Goal: Transaction & Acquisition: Purchase product/service

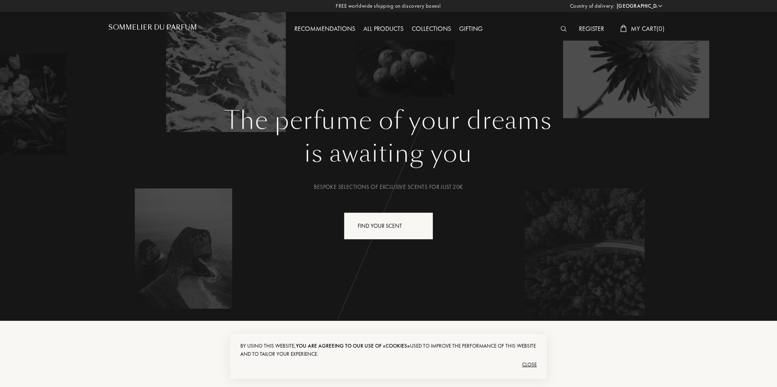
select select "HU"
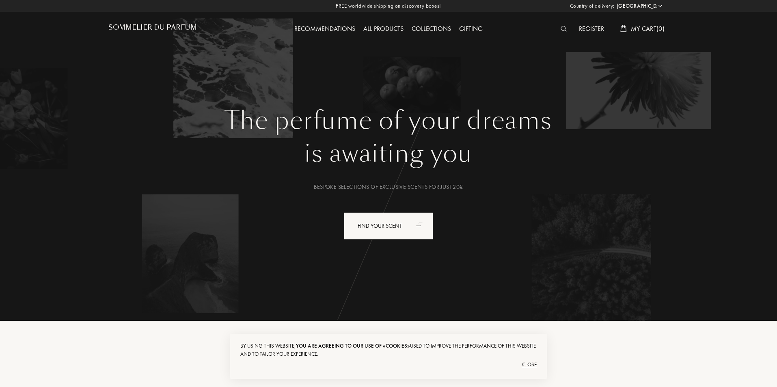
click at [532, 363] on div "Close" at bounding box center [388, 364] width 296 height 13
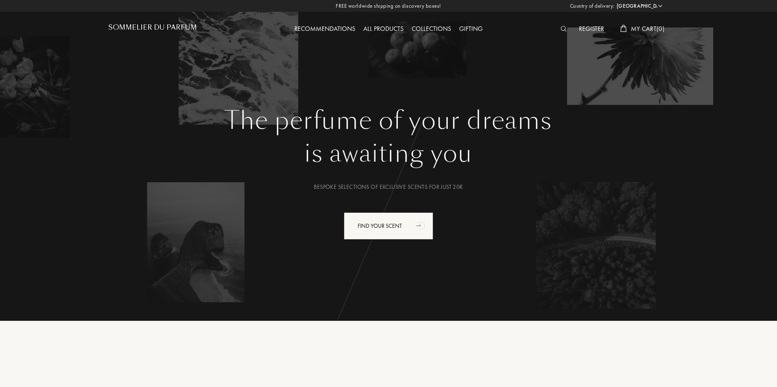
click at [592, 29] on div "Register" at bounding box center [591, 29] width 33 height 11
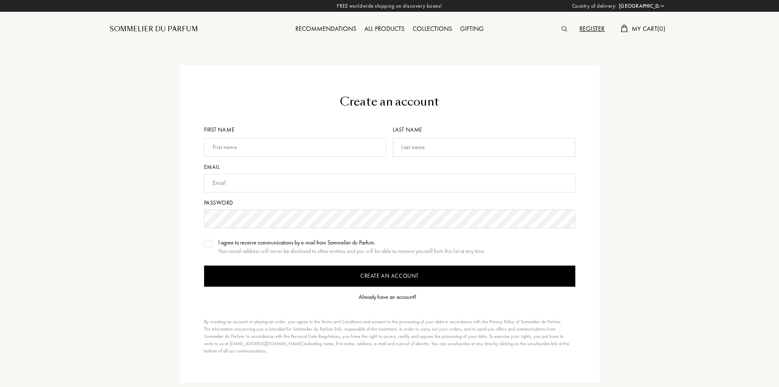
select select "HU"
click at [643, 30] on span "My Cart ( 0 )" at bounding box center [648, 28] width 34 height 9
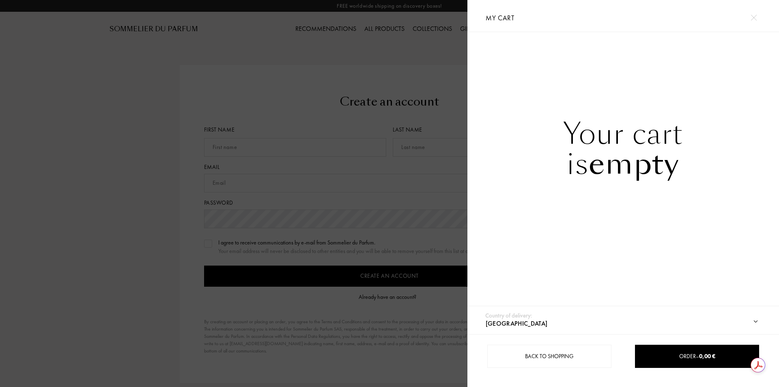
click at [755, 19] on img at bounding box center [754, 18] width 6 height 6
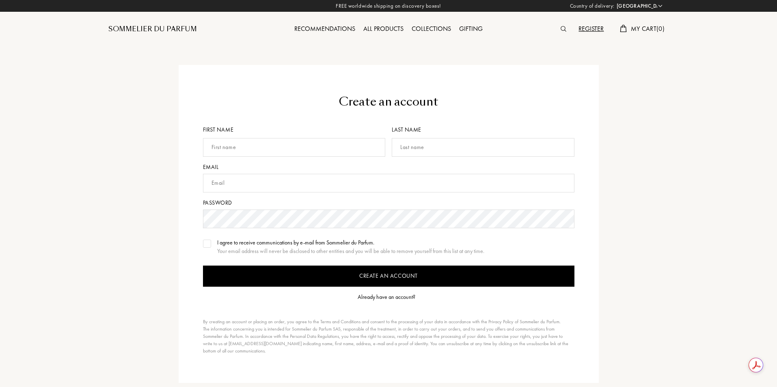
click at [593, 29] on div "Register" at bounding box center [590, 29] width 33 height 11
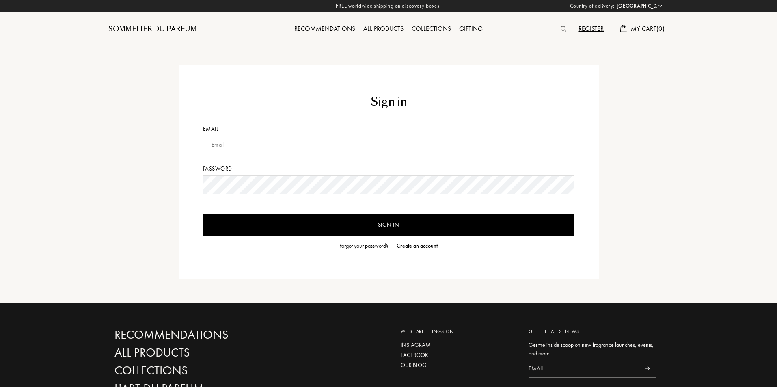
select select "HU"
type input "maarkfm@gmail.com"
click at [406, 220] on input "Sign in" at bounding box center [388, 224] width 371 height 21
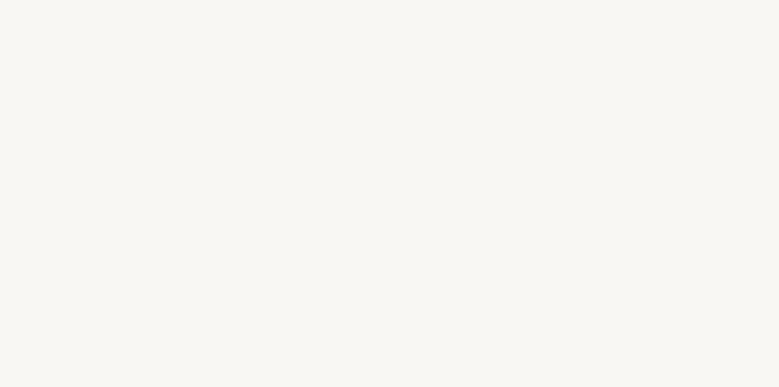
select select "HU"
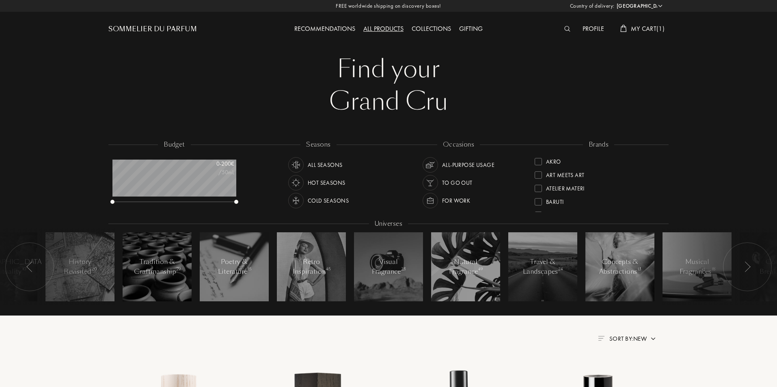
scroll to position [41, 124]
click at [643, 32] on span "My Cart ( 1 )" at bounding box center [648, 28] width 34 height 9
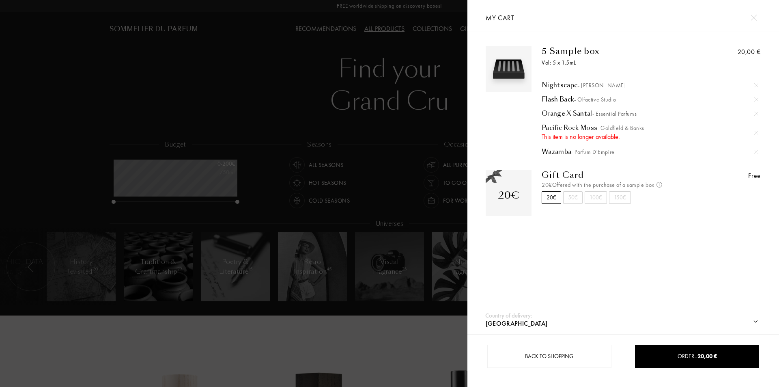
click at [756, 132] on img at bounding box center [757, 133] width 4 height 4
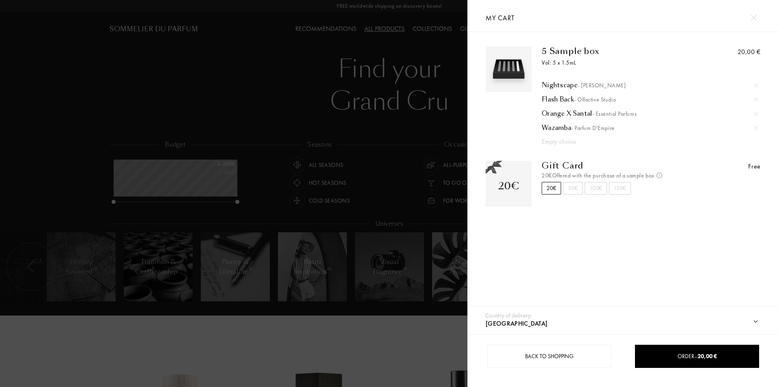
click at [573, 190] on div "50€" at bounding box center [572, 188] width 19 height 13
click at [569, 190] on div "50€" at bounding box center [572, 188] width 19 height 13
click at [555, 191] on div "20€" at bounding box center [551, 188] width 19 height 13
click at [573, 191] on div "50€" at bounding box center [572, 188] width 19 height 13
click at [556, 191] on div "20€" at bounding box center [551, 188] width 19 height 13
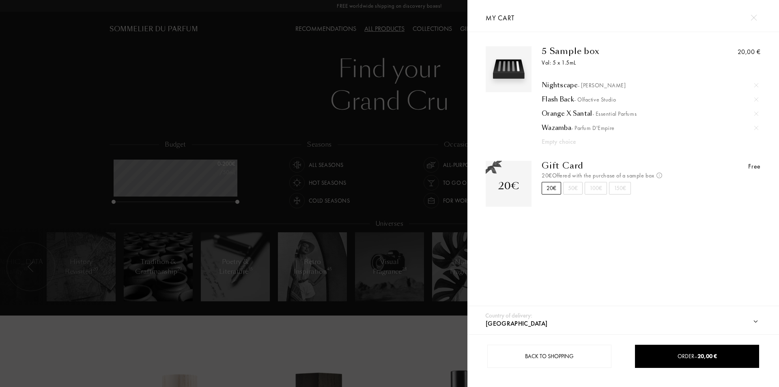
click at [572, 191] on div "50€" at bounding box center [572, 188] width 19 height 13
click at [550, 190] on div "20€" at bounding box center [551, 188] width 19 height 13
click at [442, 343] on div at bounding box center [234, 193] width 468 height 387
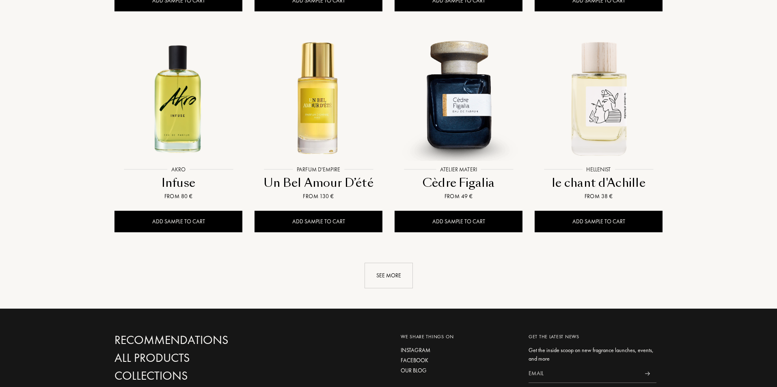
scroll to position [812, 0]
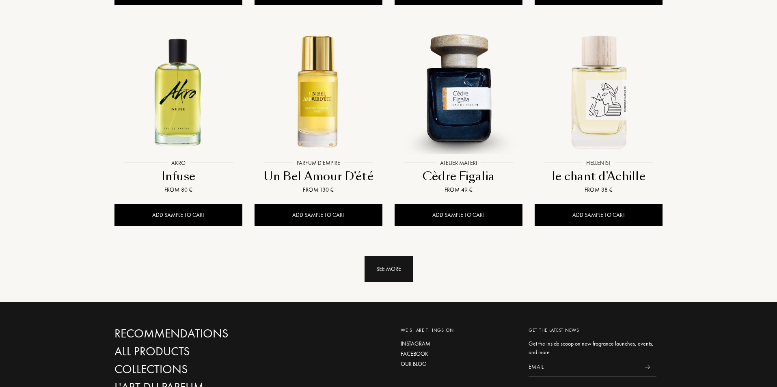
click at [387, 256] on div "See more" at bounding box center [389, 269] width 48 height 26
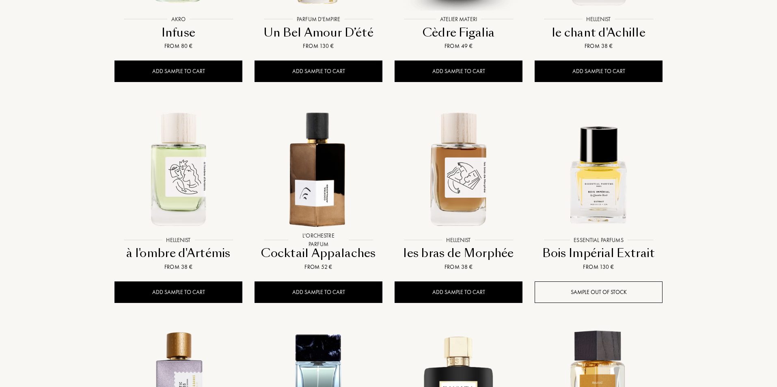
scroll to position [1055, 0]
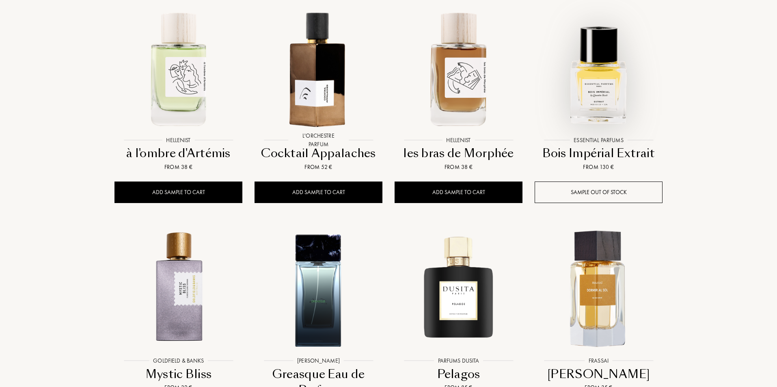
click at [609, 64] on img at bounding box center [598, 68] width 126 height 126
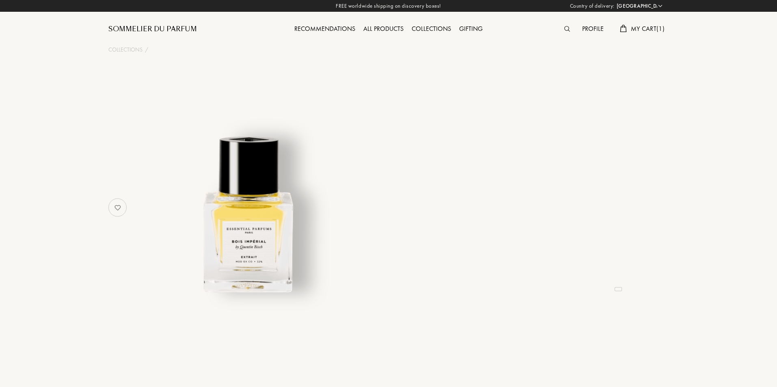
select select "HU"
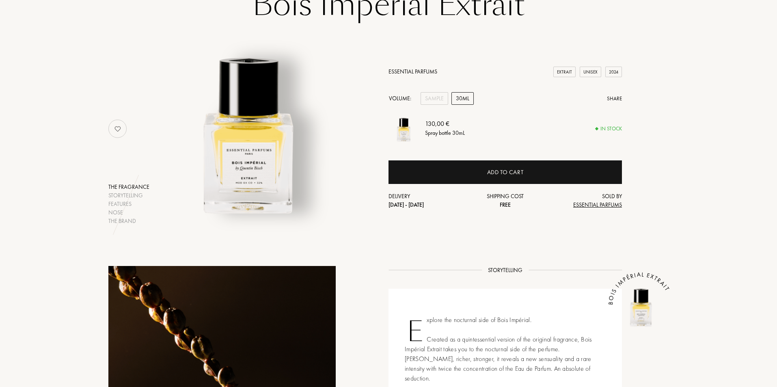
scroll to position [81, 0]
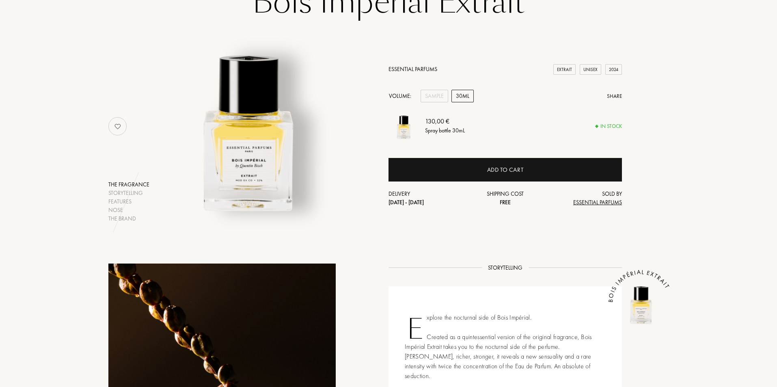
click at [565, 70] on div "Extrait" at bounding box center [564, 69] width 22 height 11
click at [261, 175] on img at bounding box center [248, 122] width 201 height 201
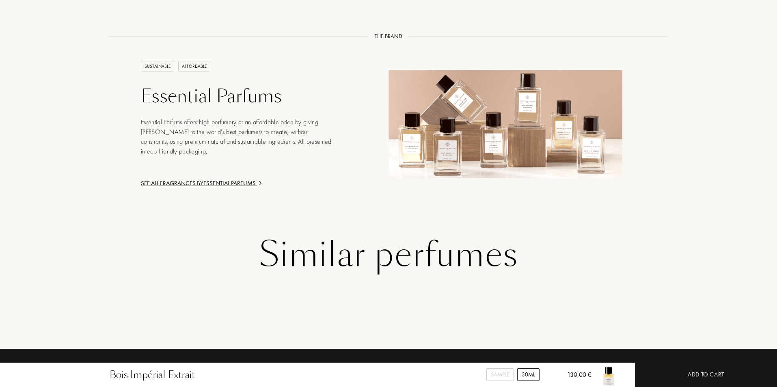
scroll to position [974, 0]
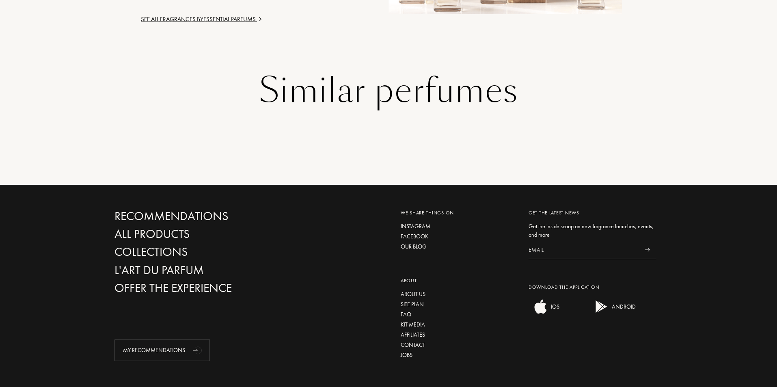
click at [354, 76] on div "Similar perfumes" at bounding box center [388, 90] width 548 height 37
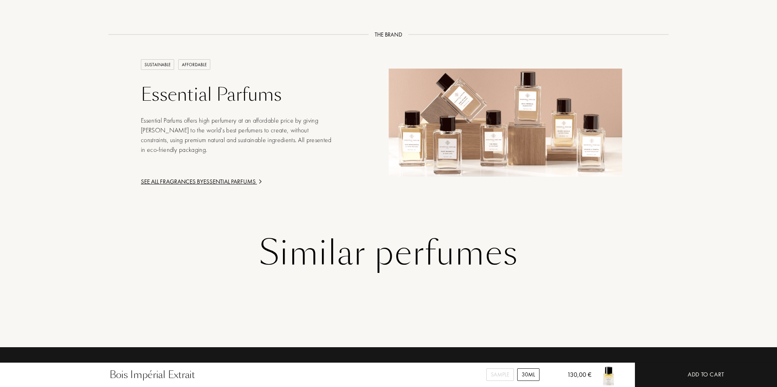
click at [177, 177] on div "See all fragrances by Essential Parfums" at bounding box center [238, 181] width 195 height 9
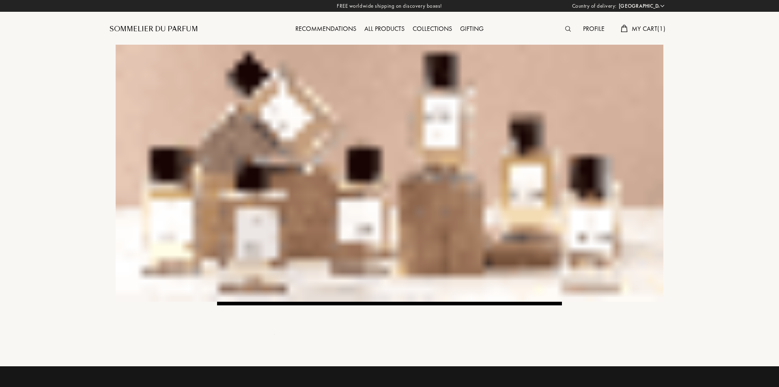
select select "HU"
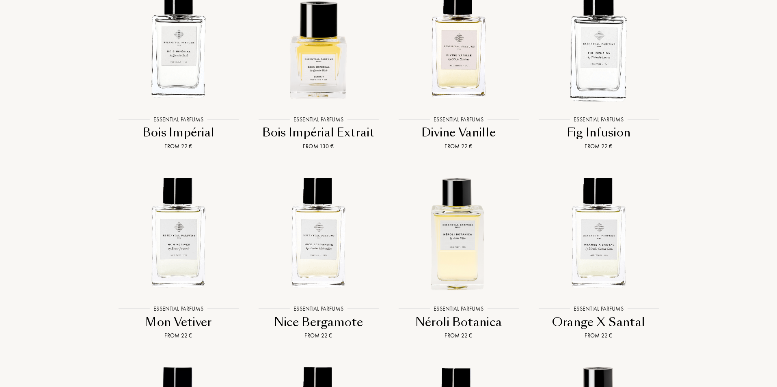
scroll to position [1055, 0]
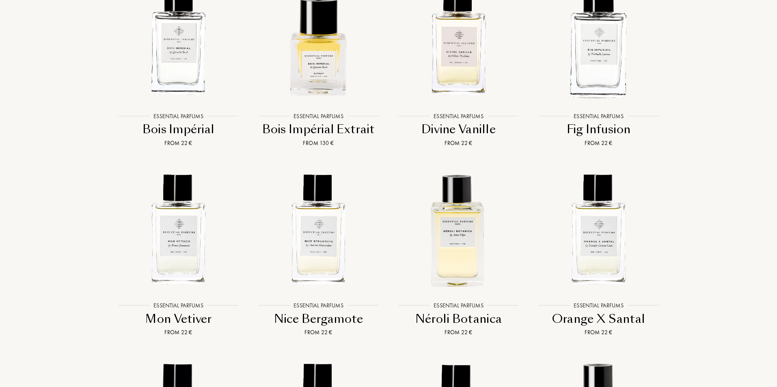
click at [175, 129] on div "Bois Impérial" at bounding box center [179, 129] width 134 height 16
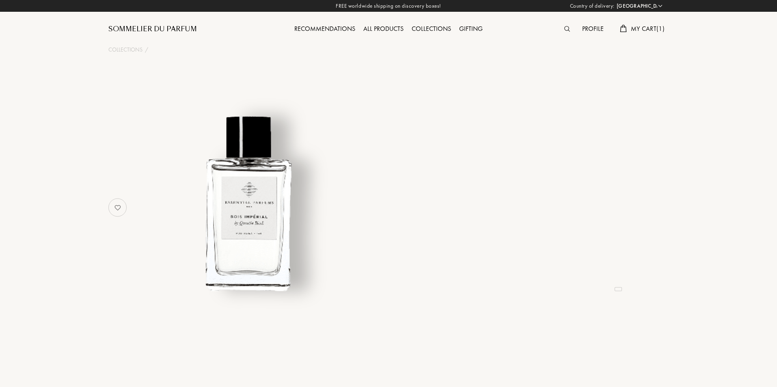
select select "HU"
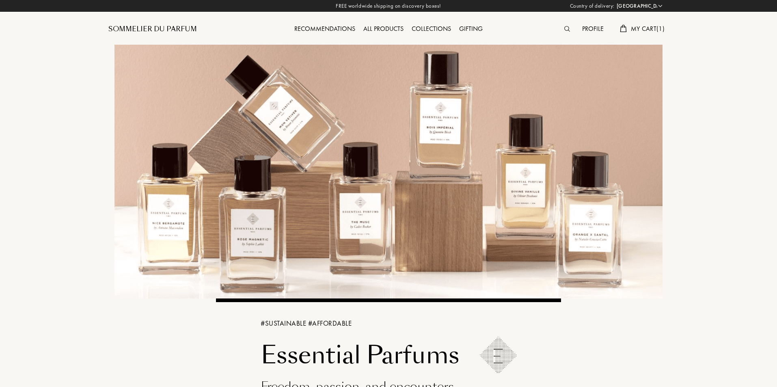
select select "HU"
click at [561, 31] on div at bounding box center [569, 29] width 18 height 11
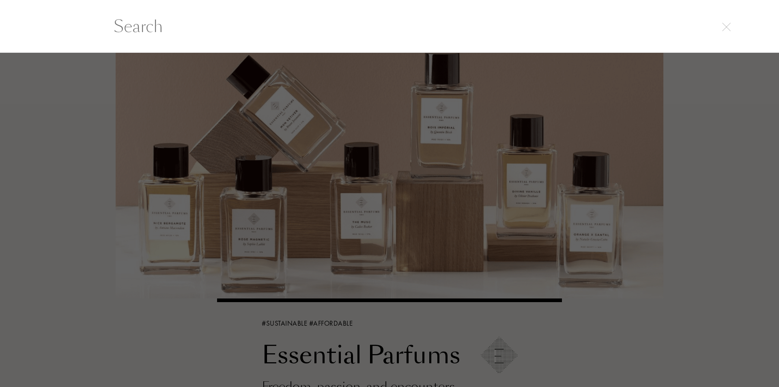
scroll to position [0, 0]
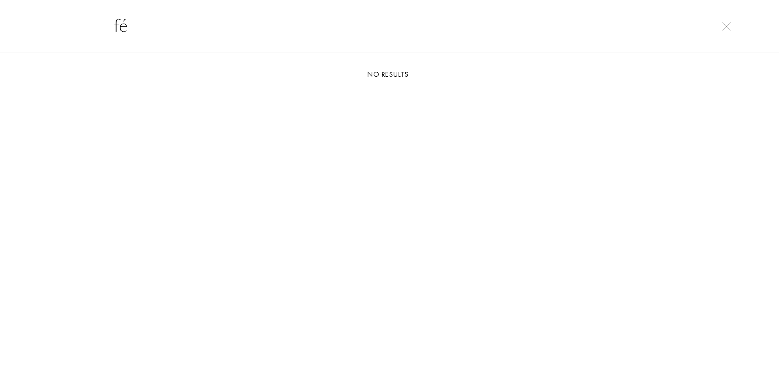
type input "f"
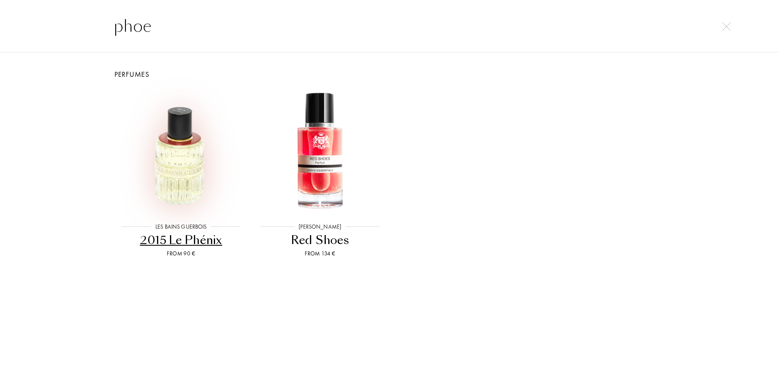
type input "phoe"
click at [183, 166] on img at bounding box center [181, 150] width 125 height 125
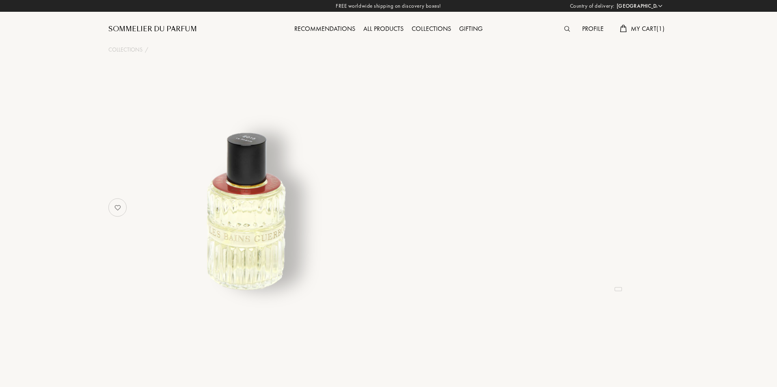
select select "HU"
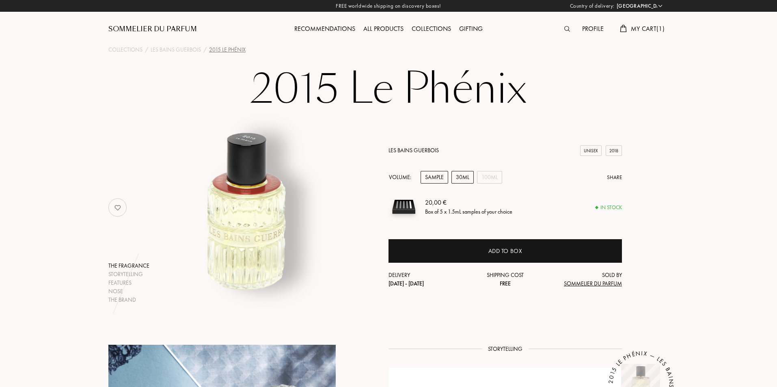
click at [460, 179] on div "30mL" at bounding box center [462, 177] width 22 height 13
click at [493, 179] on div "100mL" at bounding box center [489, 177] width 25 height 13
click at [468, 181] on div "30mL" at bounding box center [462, 177] width 22 height 13
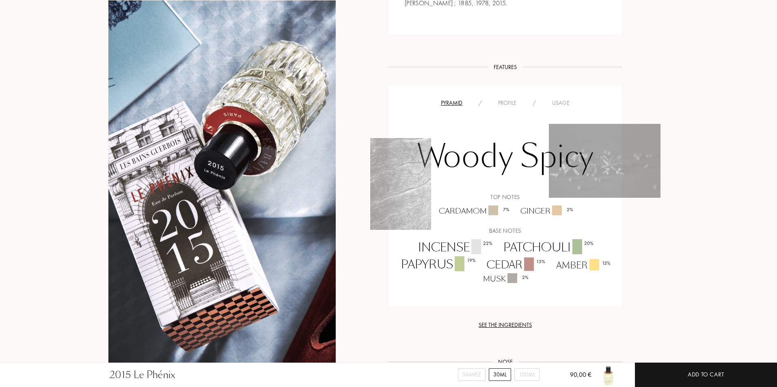
scroll to position [365, 0]
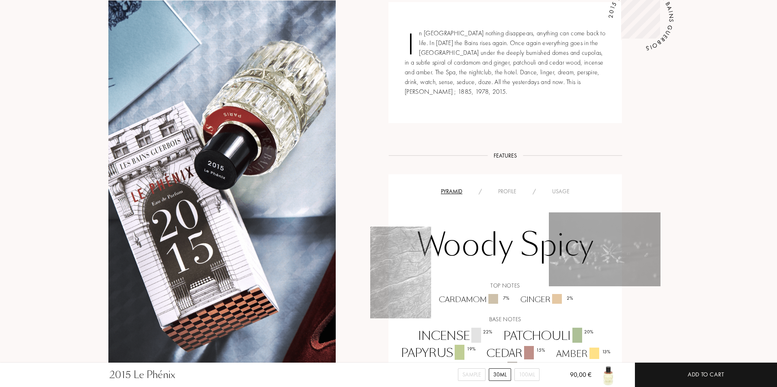
click at [496, 190] on div "Profile" at bounding box center [507, 191] width 35 height 9
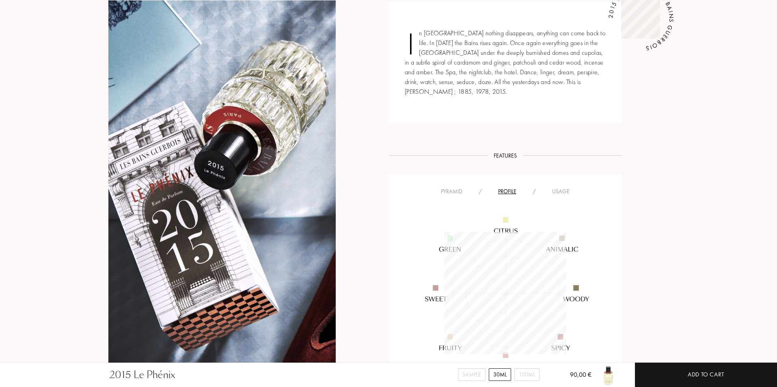
scroll to position [122, 122]
click at [563, 192] on div "Usage" at bounding box center [561, 191] width 34 height 9
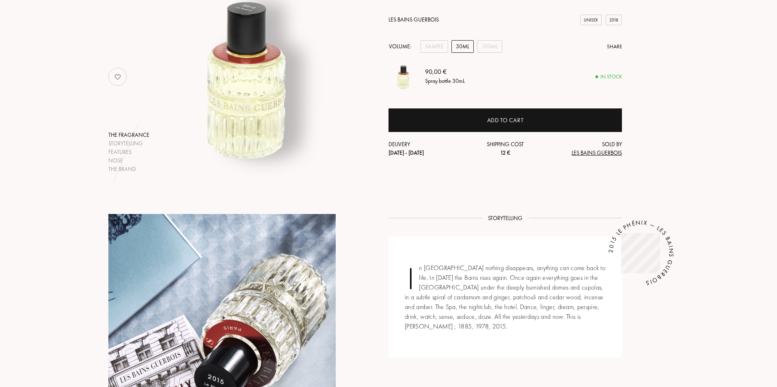
scroll to position [81, 0]
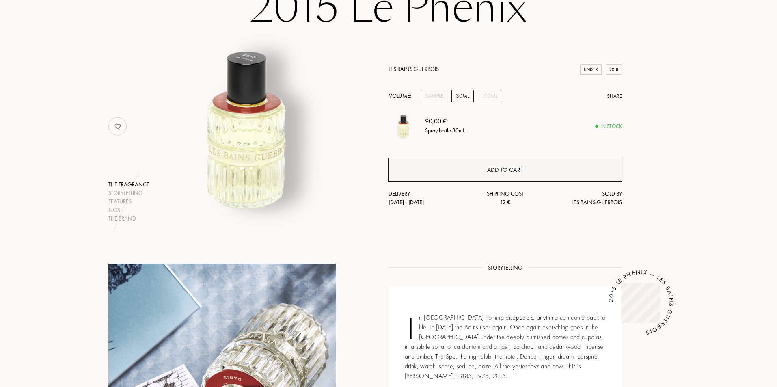
click at [523, 170] on div "Add to cart" at bounding box center [505, 169] width 37 height 9
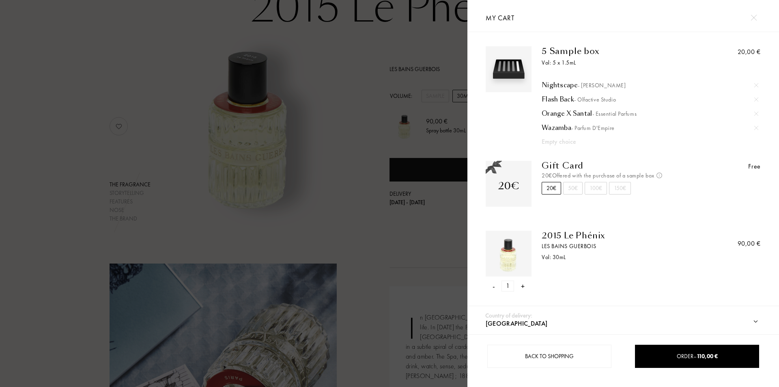
click at [356, 203] on div at bounding box center [234, 193] width 468 height 387
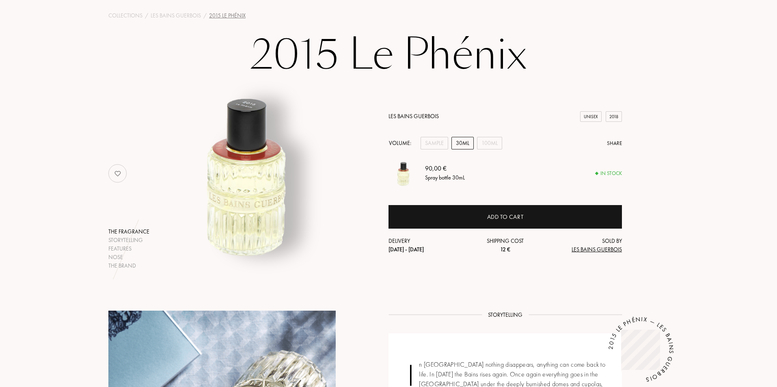
scroll to position [0, 0]
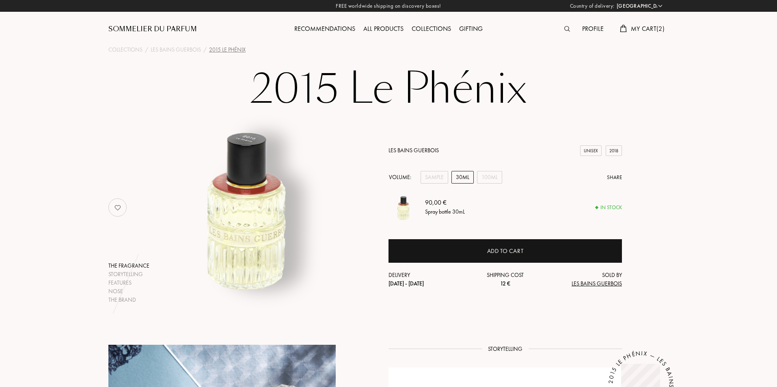
click at [436, 27] on div "Collections" at bounding box center [431, 29] width 47 height 11
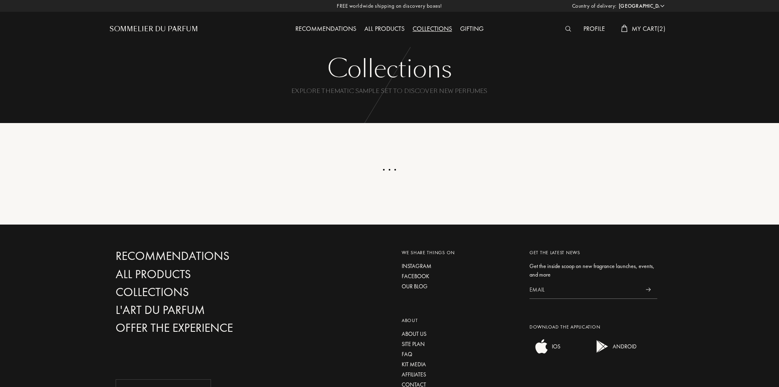
select select "HU"
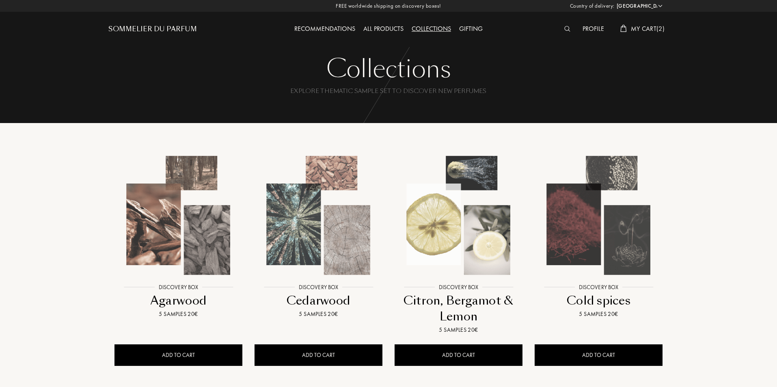
click at [322, 26] on div "Recommendations" at bounding box center [324, 29] width 69 height 11
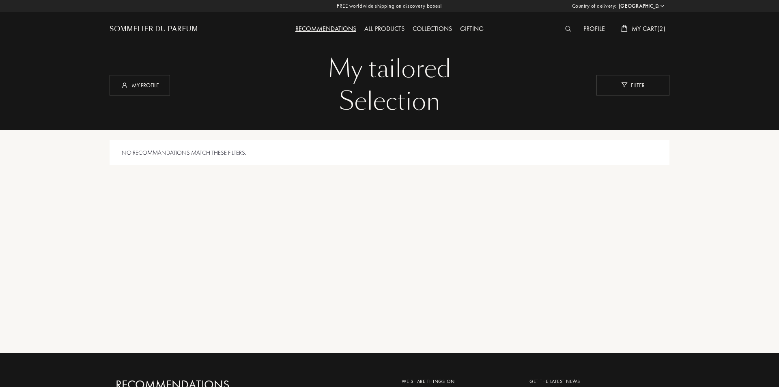
select select "HU"
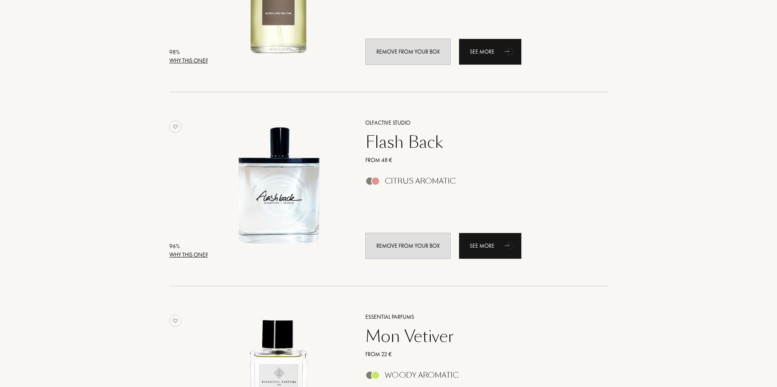
scroll to position [244, 0]
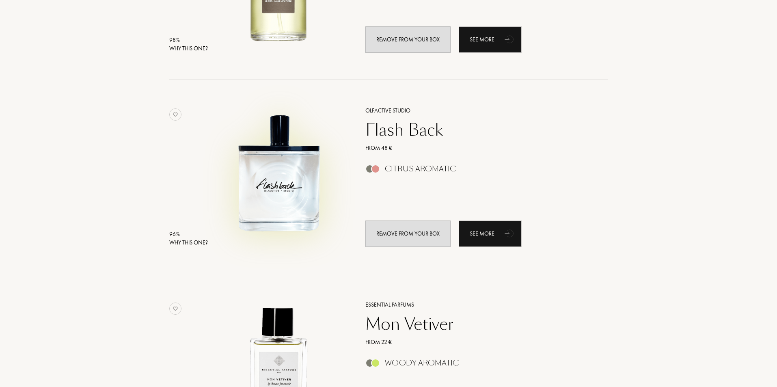
click at [281, 171] on img at bounding box center [278, 172] width 135 height 135
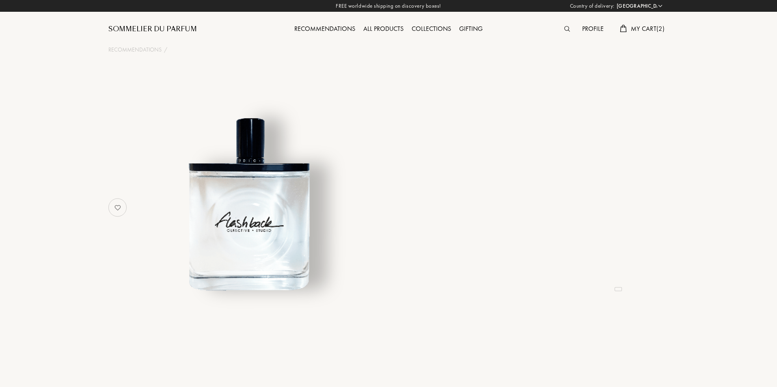
select select "HU"
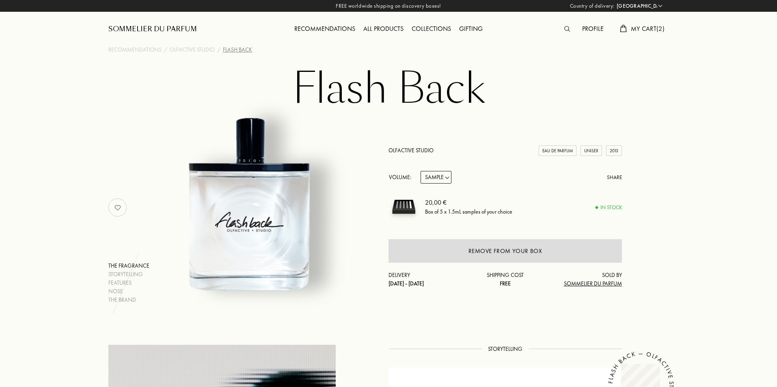
click at [567, 27] on img at bounding box center [567, 29] width 6 height 6
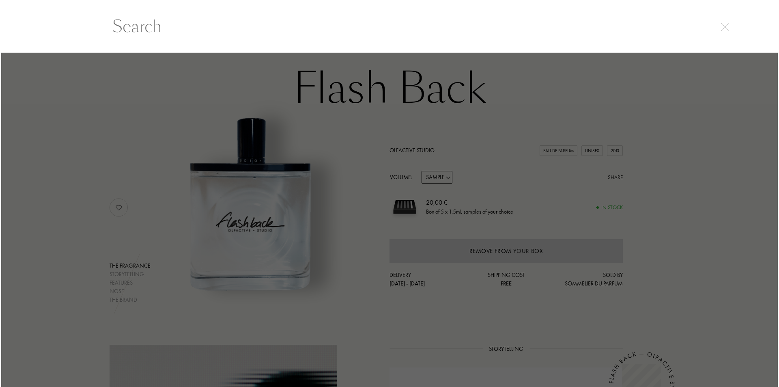
scroll to position [0, 0]
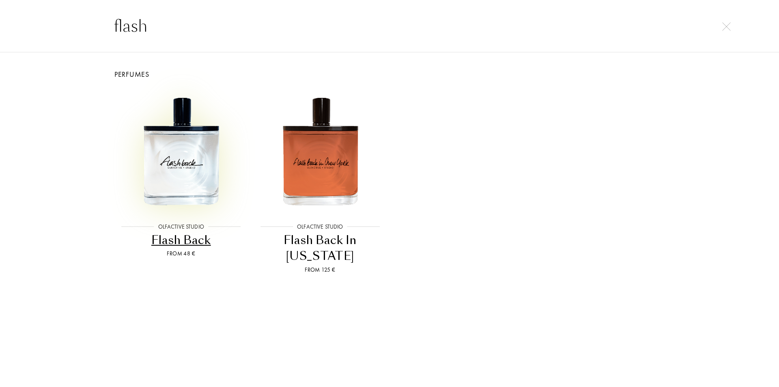
type input "flash"
click at [201, 164] on img at bounding box center [181, 150] width 125 height 125
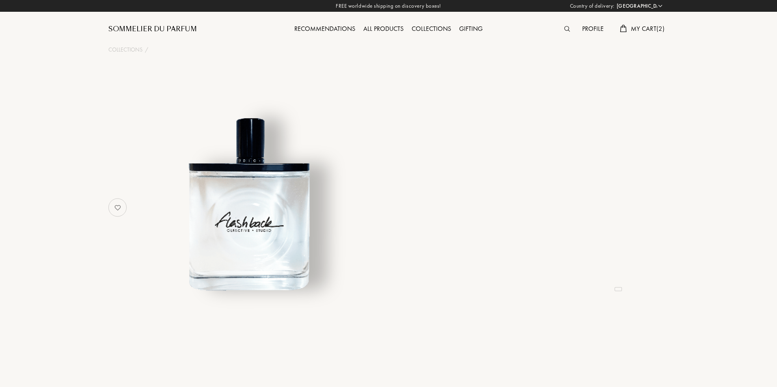
select select "HU"
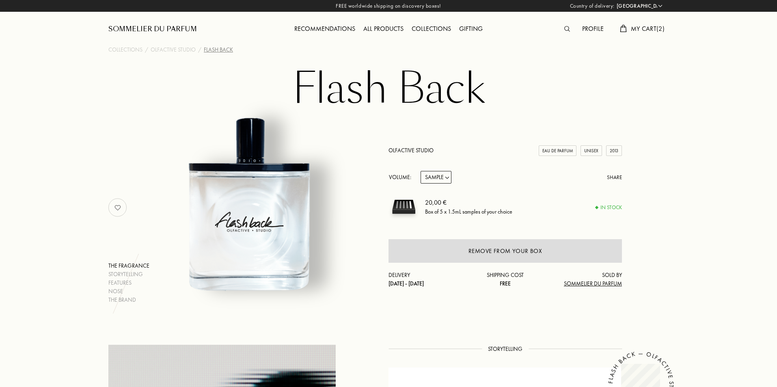
click at [445, 178] on select "Sample 15mL 50mL 100mL" at bounding box center [436, 177] width 31 height 13
select select "1"
click at [421, 171] on select "Sample 15mL 50mL 100mL" at bounding box center [436, 177] width 31 height 13
select select "1"
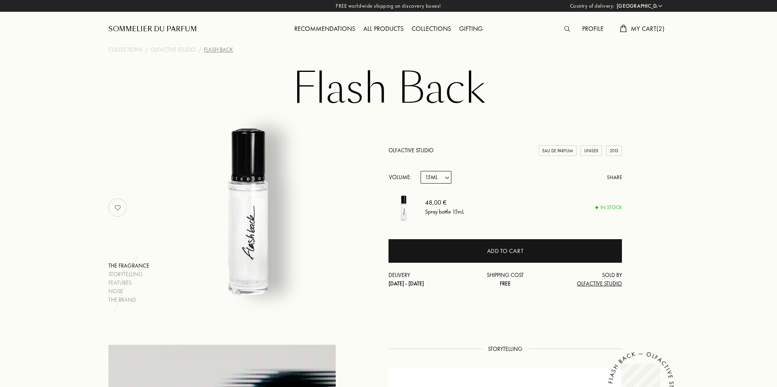
click at [255, 208] on img at bounding box center [248, 203] width 201 height 201
click at [446, 182] on select "Sample 15mL 50mL 100mL" at bounding box center [436, 177] width 31 height 13
select select "2"
click at [421, 171] on select "Sample 15mL 50mL 100mL" at bounding box center [436, 177] width 31 height 13
select select "2"
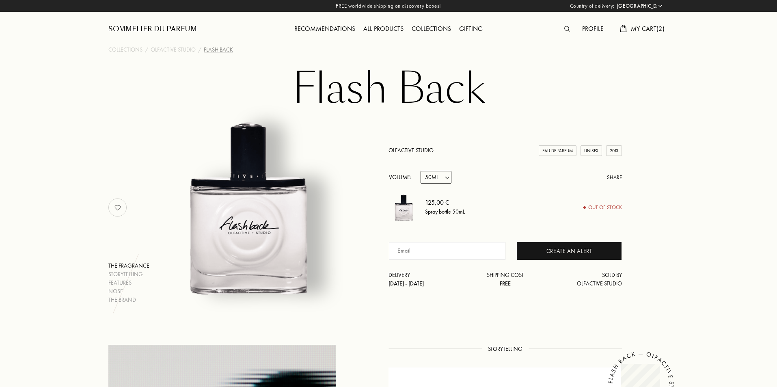
click at [452, 175] on div "Sample 15mL 50mL 100mL" at bounding box center [438, 177] width 34 height 13
click at [451, 178] on select "Sample 15mL 50mL 100mL" at bounding box center [436, 177] width 31 height 13
select select "1"
click at [421, 171] on select "Sample 15mL 50mL 100mL" at bounding box center [436, 177] width 31 height 13
select select "1"
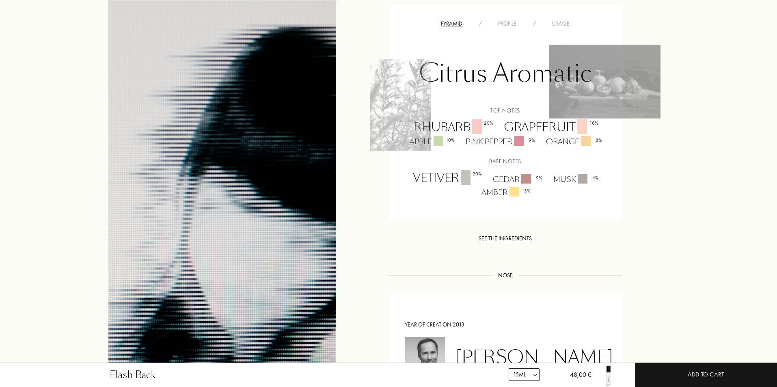
scroll to position [406, 0]
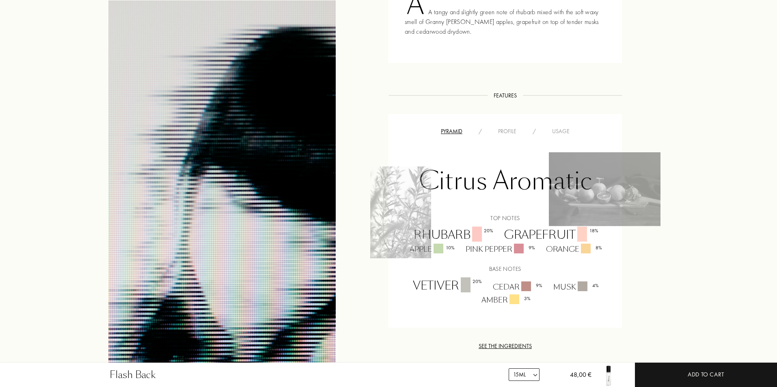
click at [513, 126] on div "Pyramid / Profile / Usage" at bounding box center [505, 131] width 221 height 10
click at [514, 130] on div "Profile" at bounding box center [507, 131] width 35 height 9
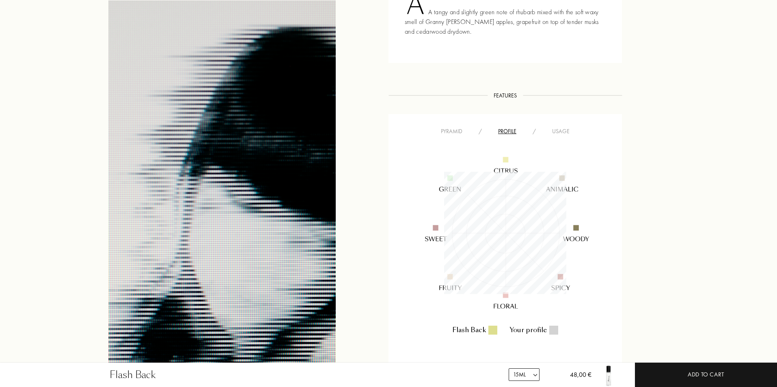
scroll to position [122, 122]
click at [560, 129] on div "Usage" at bounding box center [561, 131] width 34 height 9
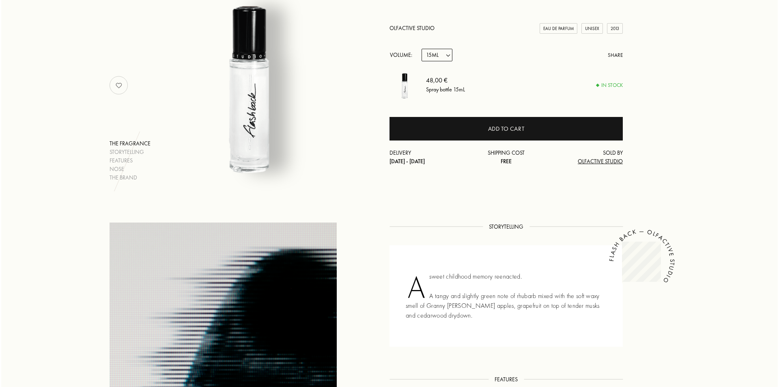
scroll to position [122, 0]
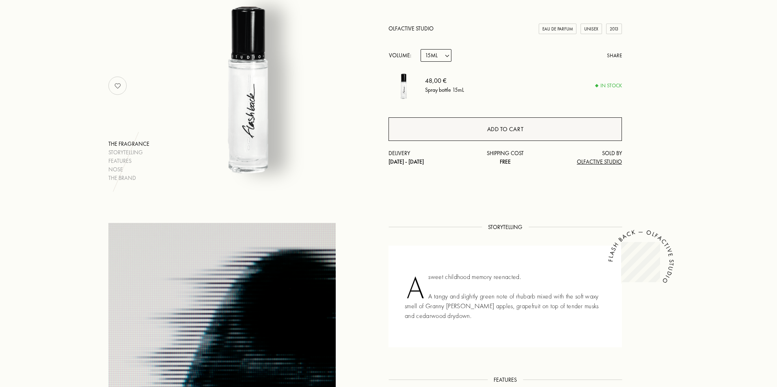
click at [503, 132] on div "Add to cart" at bounding box center [505, 129] width 37 height 9
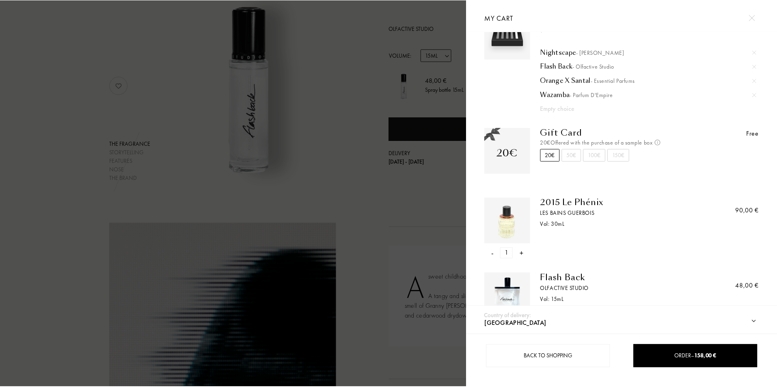
scroll to position [63, 0]
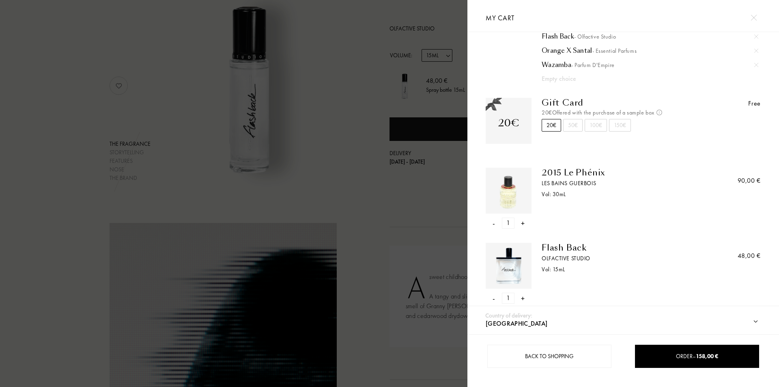
click at [358, 203] on div at bounding box center [234, 193] width 468 height 387
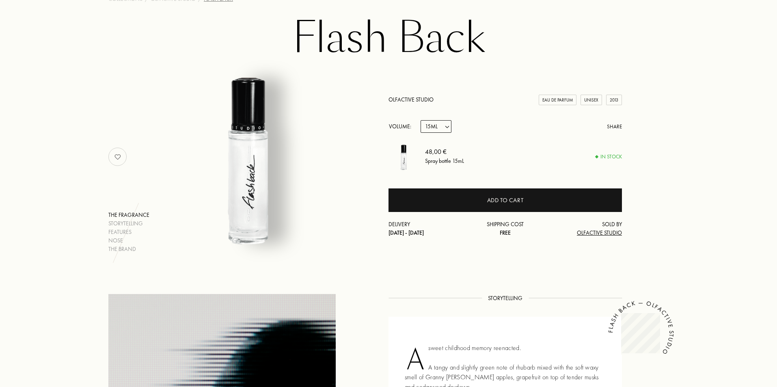
scroll to position [0, 0]
